Goal: Find specific page/section: Find specific page/section

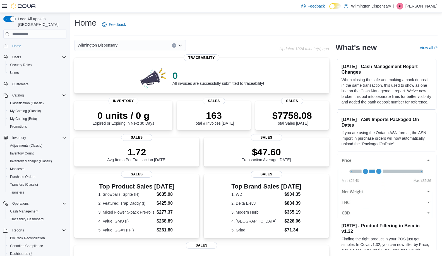
click at [135, 48] on div "Wilmington Dispensary" at bounding box center [130, 45] width 112 height 11
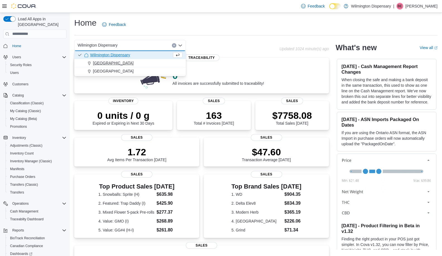
click at [129, 64] on div "Castle Street" at bounding box center [133, 63] width 98 height 6
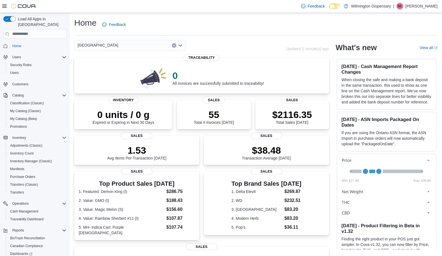
click at [110, 47] on div "Castle Street Combo box. Selected. Castle Street. Press Backspace to delete Cas…" at bounding box center [130, 45] width 112 height 11
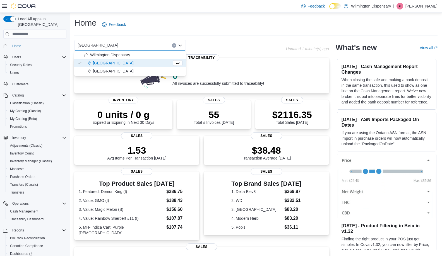
click at [109, 67] on button "Market Street" at bounding box center [130, 71] width 112 height 8
